Goal: Transaction & Acquisition: Purchase product/service

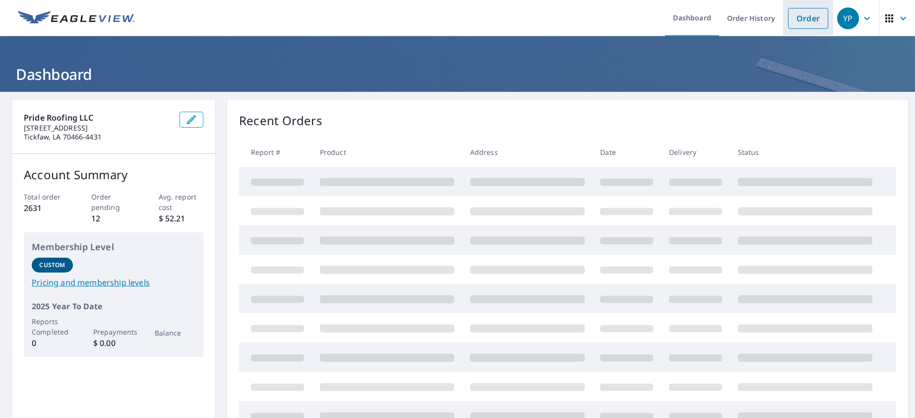
click at [800, 14] on link "Order" at bounding box center [808, 18] width 40 height 21
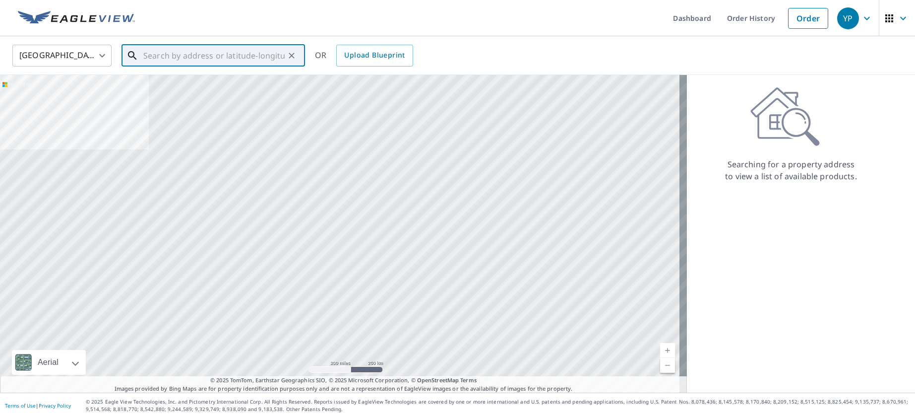
click at [158, 54] on input "text" at bounding box center [213, 56] width 141 height 28
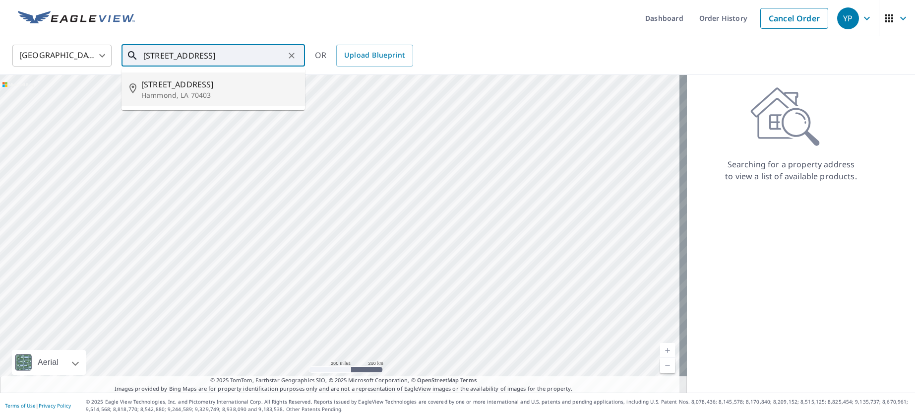
click at [151, 93] on p "Hammond, LA 70403" at bounding box center [219, 95] width 156 height 10
type input "[STREET_ADDRESS]"
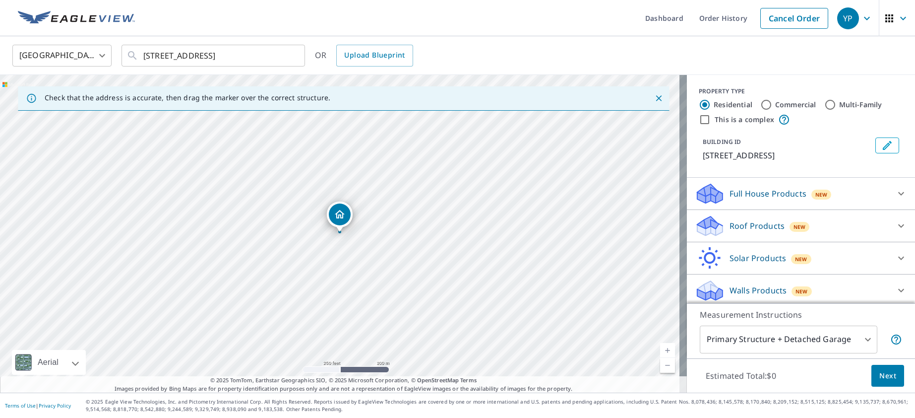
click at [733, 232] on p "Roof Products" at bounding box center [757, 226] width 55 height 12
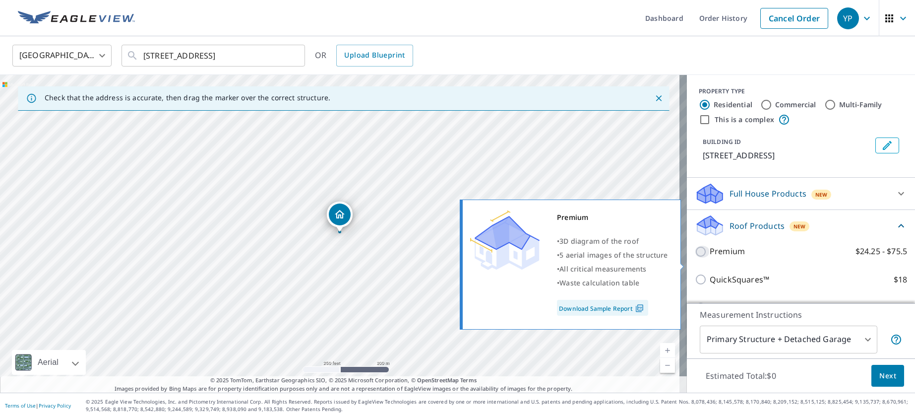
click at [697, 257] on input "Premium $24.25 - $75.5" at bounding box center [702, 252] width 15 height 12
checkbox input "true"
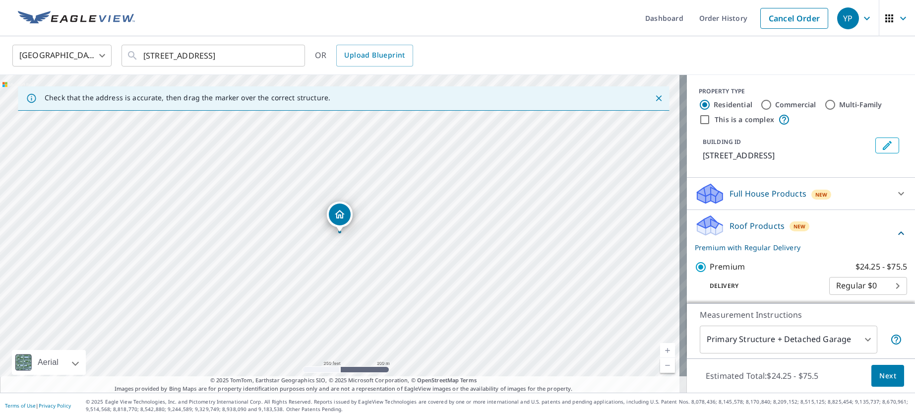
click at [880, 376] on span "Next" at bounding box center [888, 376] width 17 height 12
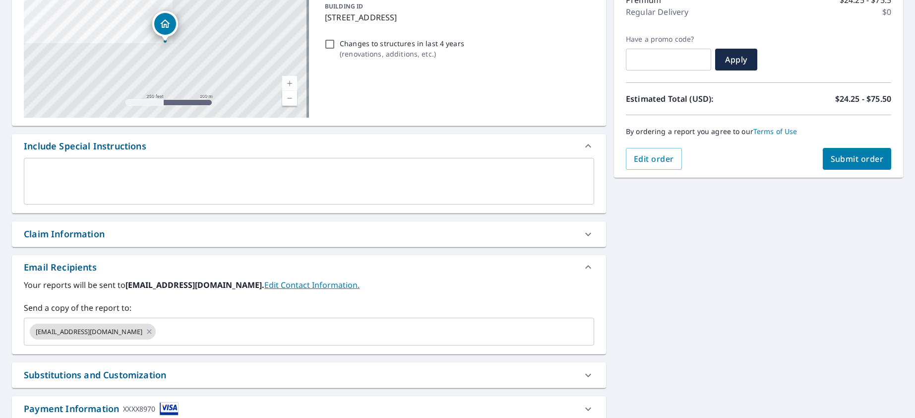
scroll to position [149, 0]
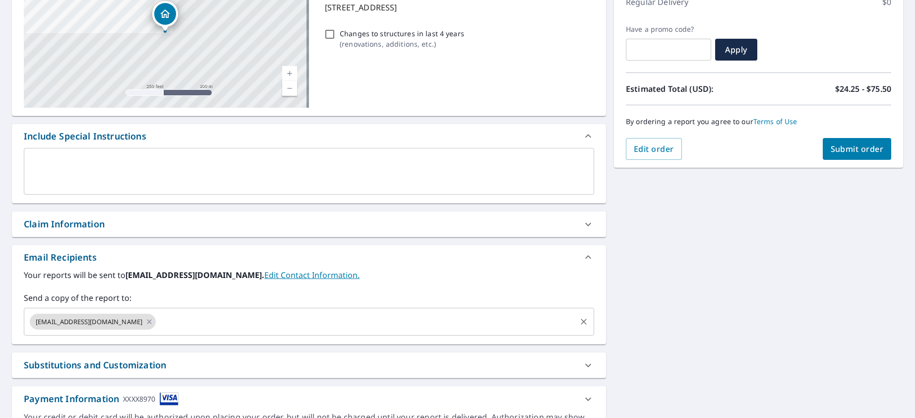
click at [266, 311] on div "[EMAIL_ADDRESS][DOMAIN_NAME] ​" at bounding box center [309, 322] width 571 height 28
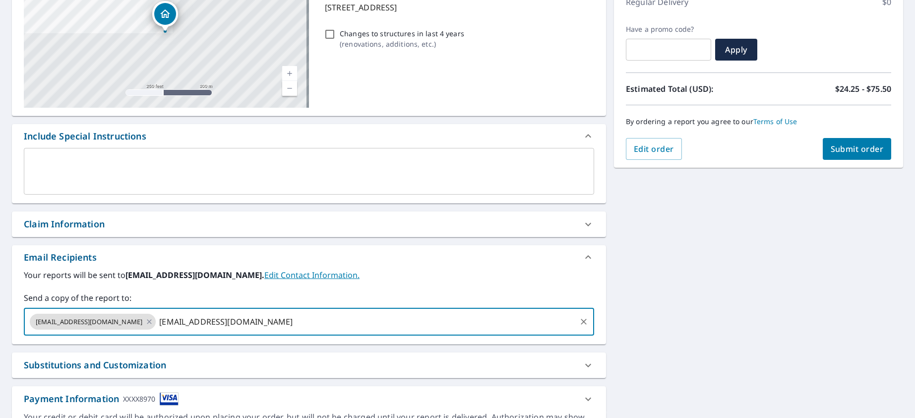
type input "[EMAIL_ADDRESS][DOMAIN_NAME]"
click at [849, 153] on span "Submit order" at bounding box center [857, 148] width 53 height 11
checkbox input "true"
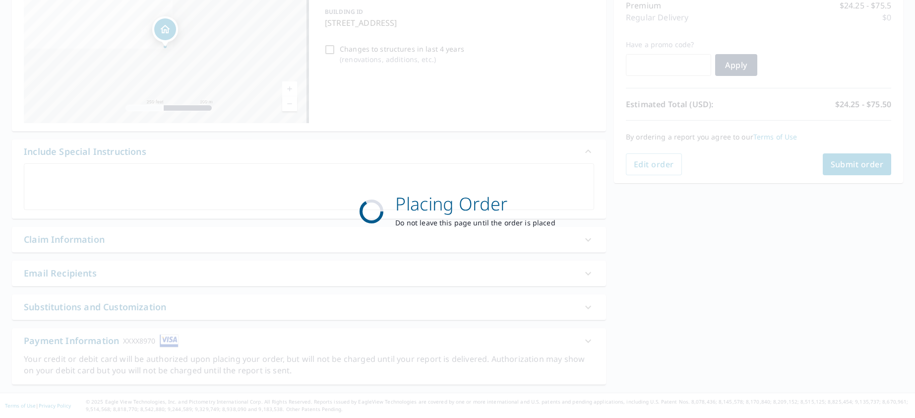
scroll to position [133, 0]
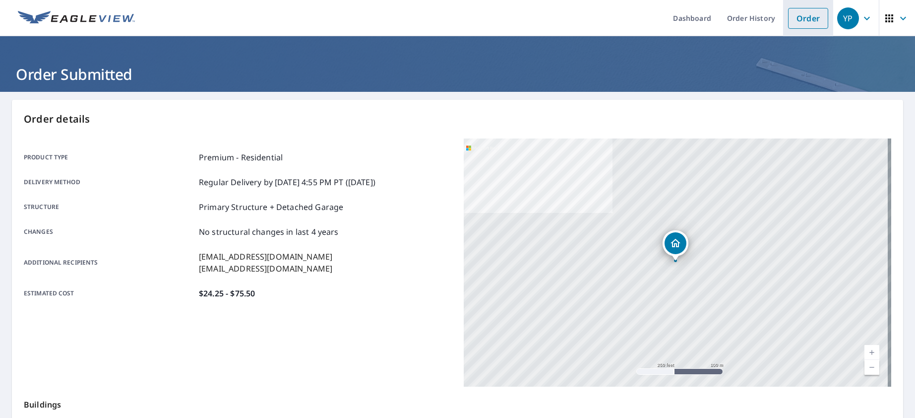
click at [799, 20] on link "Order" at bounding box center [808, 18] width 40 height 21
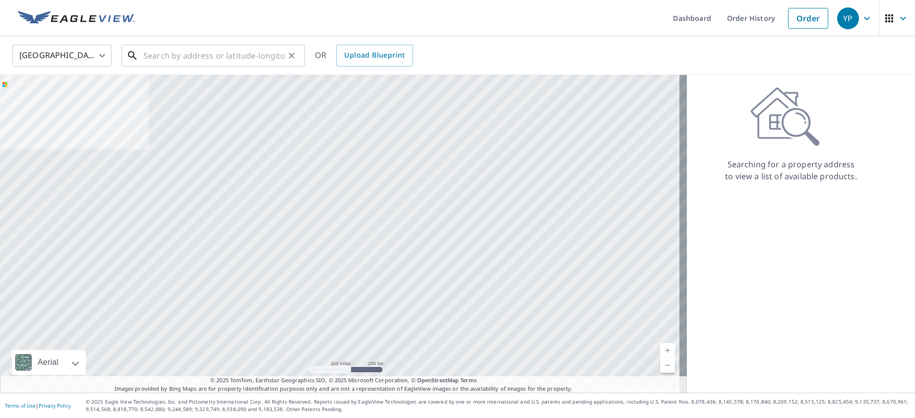
click at [237, 55] on input "text" at bounding box center [213, 56] width 141 height 28
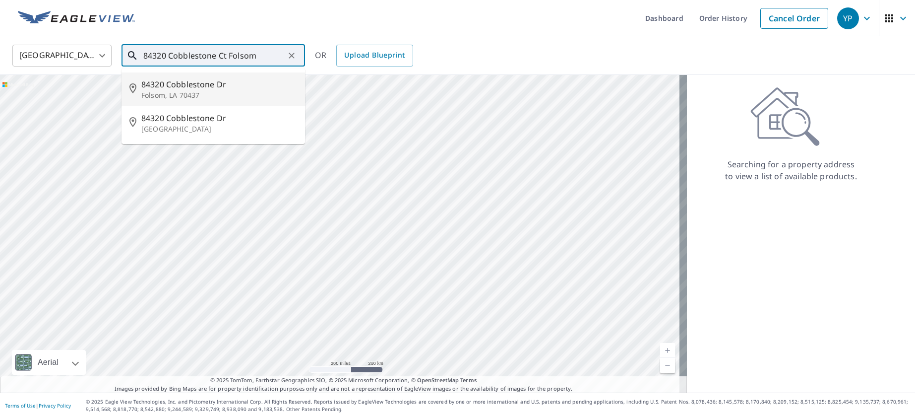
click at [214, 95] on p "Folsom, LA 70437" at bounding box center [219, 95] width 156 height 10
type input "84320 Cobblestone [PERSON_NAME], LA 70437"
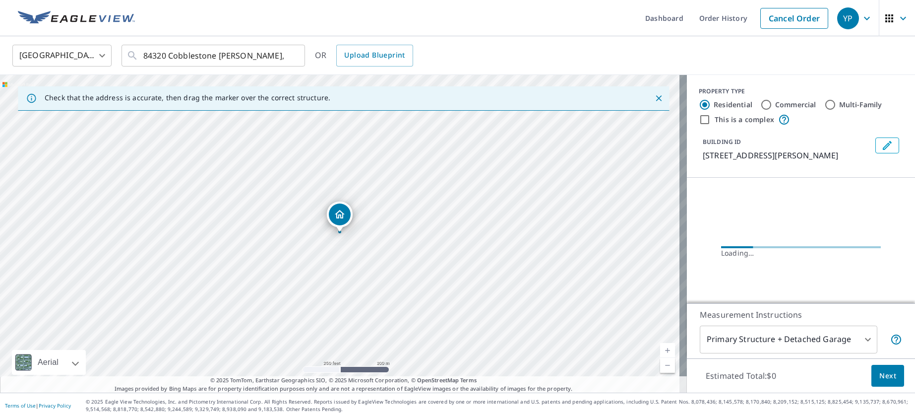
scroll to position [23, 0]
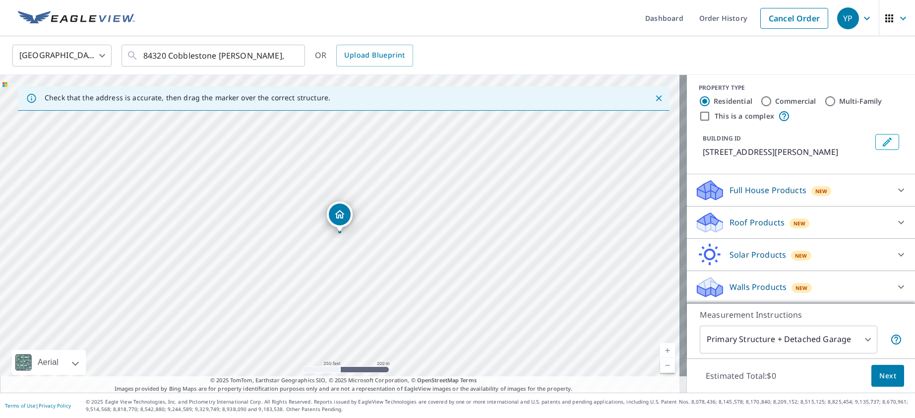
click at [742, 221] on p "Roof Products" at bounding box center [757, 222] width 55 height 12
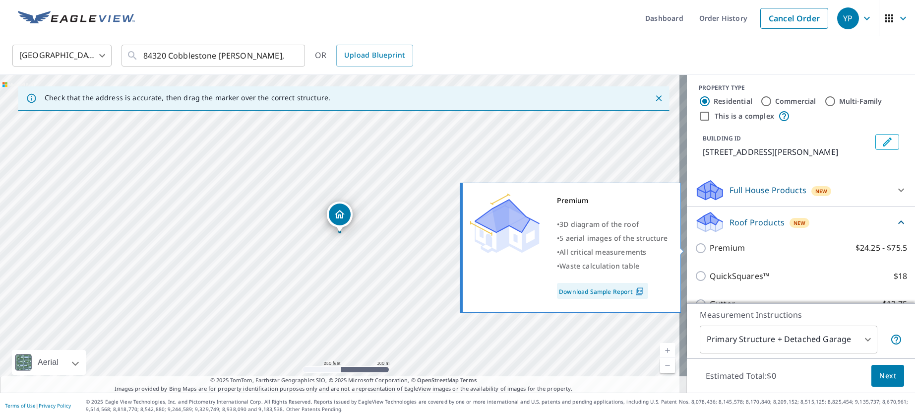
click at [717, 244] on p "Premium" at bounding box center [727, 248] width 35 height 12
click at [710, 244] on input "Premium $24.25 - $75.5" at bounding box center [702, 248] width 15 height 12
checkbox input "true"
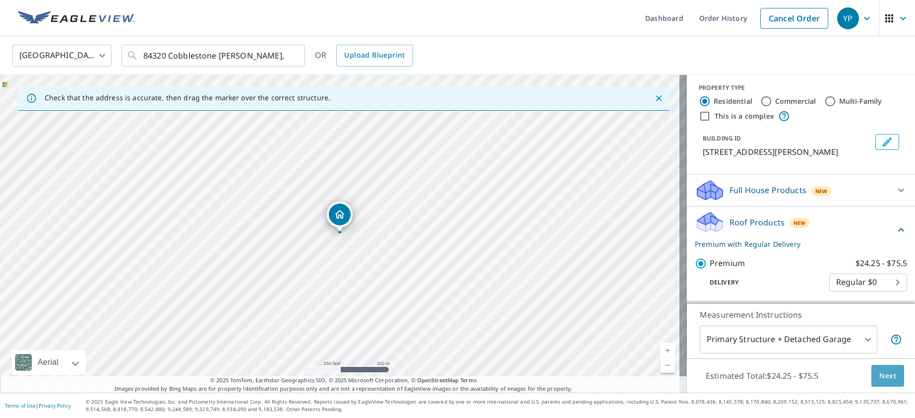
click at [886, 372] on span "Next" at bounding box center [888, 376] width 17 height 12
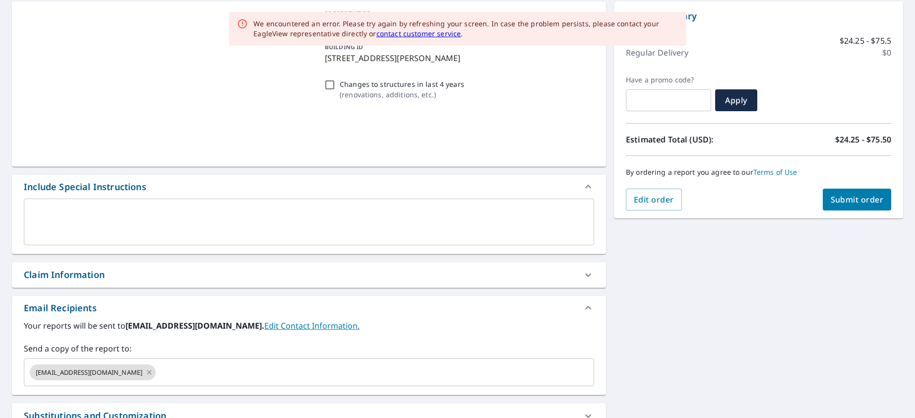
scroll to position [99, 0]
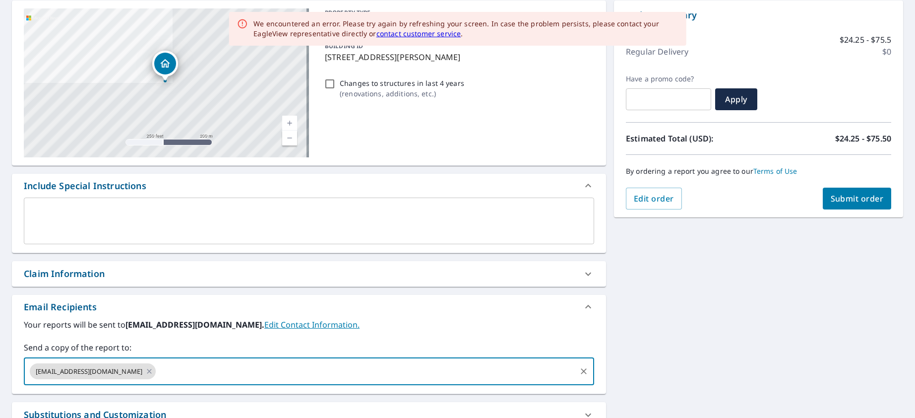
click at [214, 365] on input "text" at bounding box center [366, 371] width 418 height 19
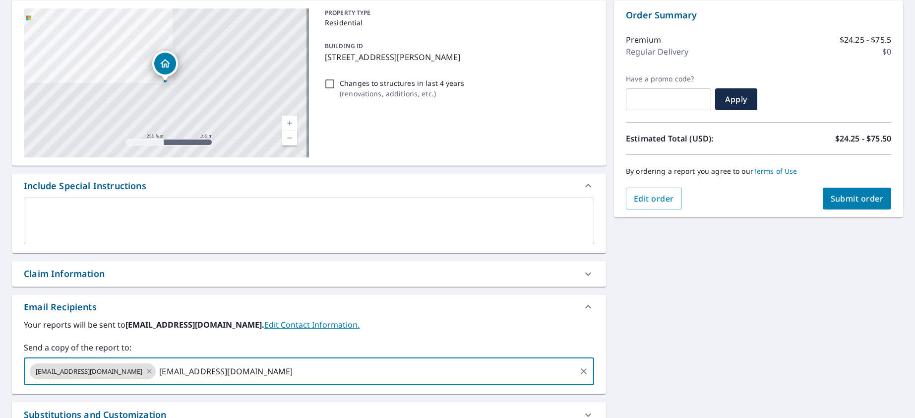
type input "[EMAIL_ADDRESS][DOMAIN_NAME]"
click at [850, 198] on span "Submit order" at bounding box center [857, 198] width 53 height 11
checkbox input "true"
